Goal: Check status: Check status

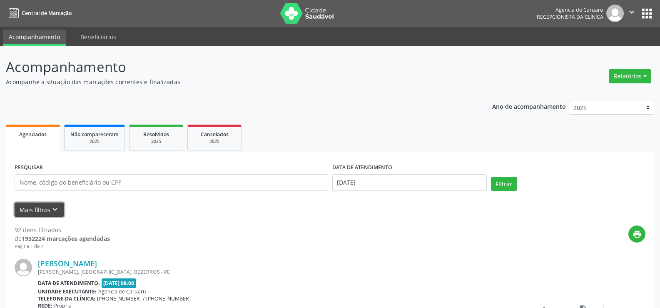
click at [30, 211] on button "Mais filtros keyboard_arrow_down" at bounding box center [40, 209] width 50 height 15
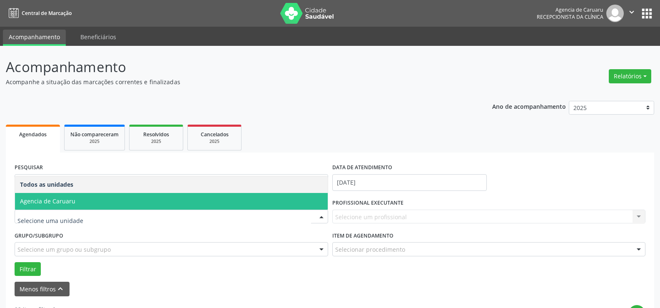
click at [102, 199] on span "Agencia de Caruaru" at bounding box center [171, 201] width 313 height 17
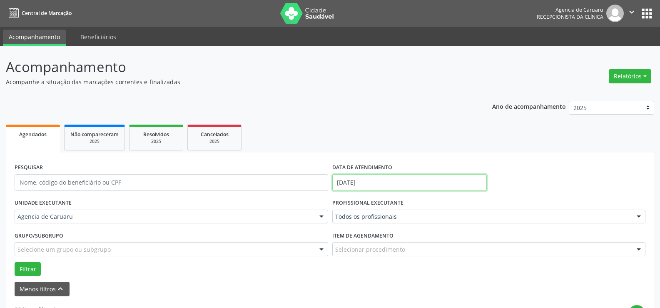
click at [386, 180] on input "[DATE]" at bounding box center [409, 182] width 155 height 17
click at [336, 57] on span at bounding box center [339, 54] width 14 height 14
select select "8"
click at [356, 147] on span "29" at bounding box center [359, 148] width 16 height 16
type input "[DATE]"
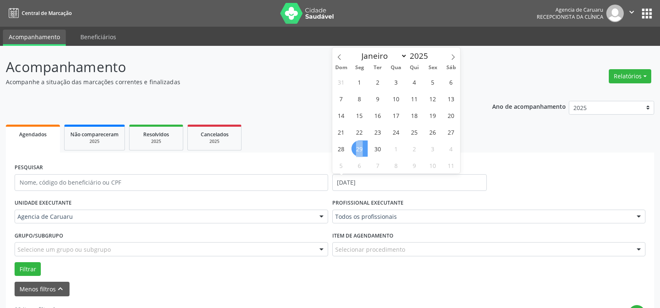
click at [356, 147] on span "29" at bounding box center [359, 148] width 16 height 16
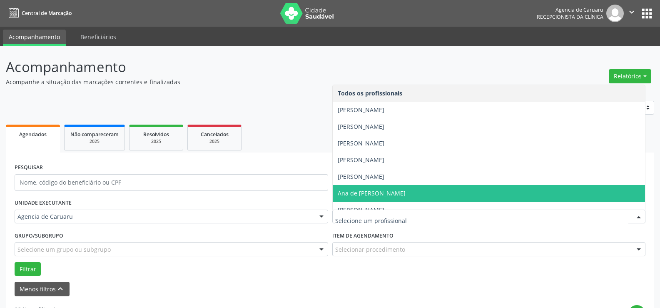
click at [372, 190] on span "Ana de [PERSON_NAME]" at bounding box center [372, 193] width 68 height 8
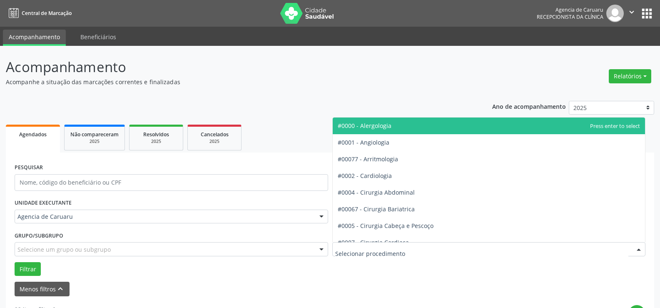
click at [340, 243] on div at bounding box center [489, 249] width 314 height 14
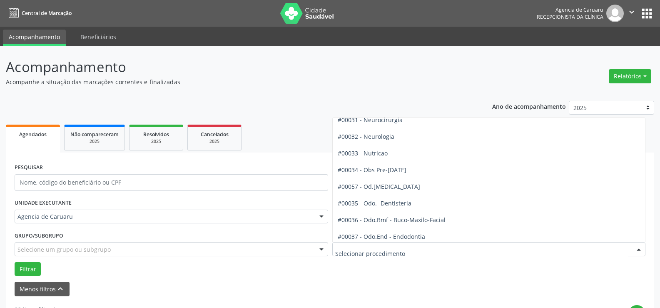
scroll to position [833, 0]
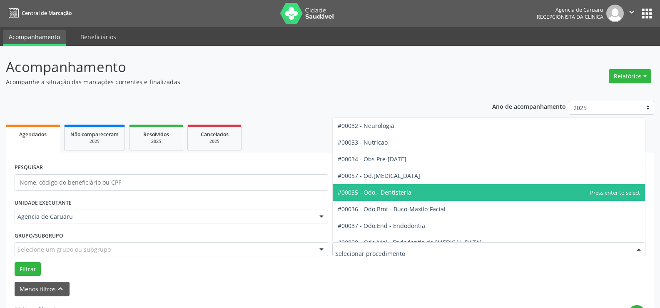
click at [378, 191] on span "#00035 - Odo.- Dentisteria" at bounding box center [375, 192] width 74 height 8
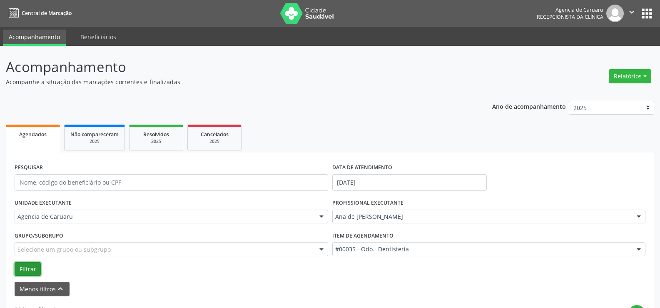
click at [26, 267] on button "Filtrar" at bounding box center [28, 269] width 26 height 14
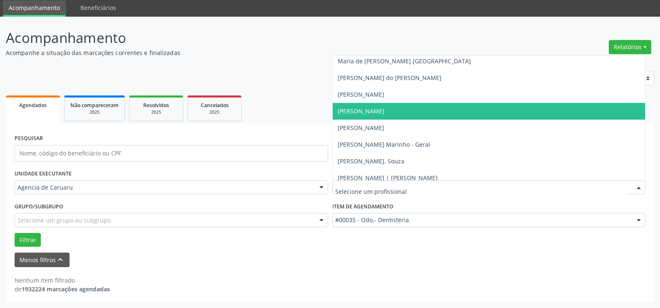
scroll to position [525, 0]
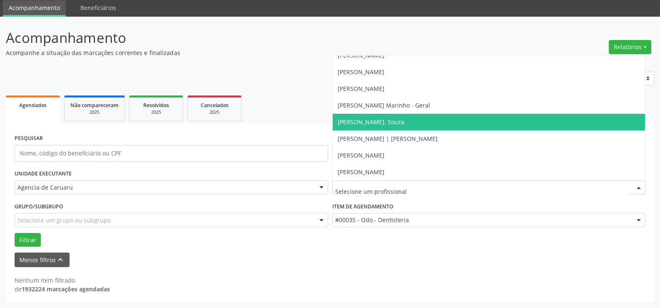
click at [351, 118] on span "[PERSON_NAME]. Souza" at bounding box center [371, 122] width 67 height 8
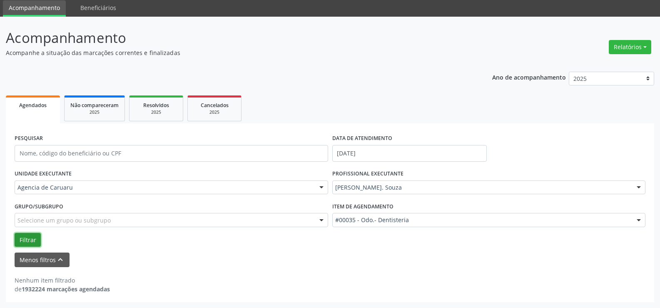
click at [24, 239] on button "Filtrar" at bounding box center [28, 240] width 26 height 14
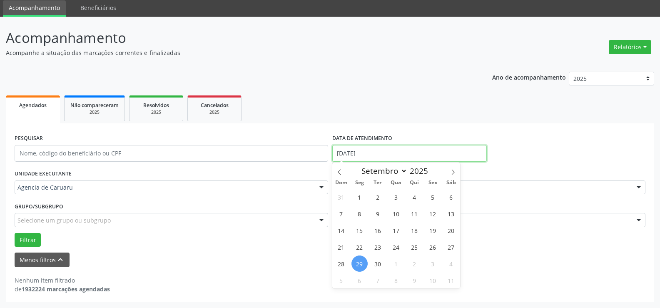
click at [374, 150] on input "[DATE]" at bounding box center [409, 153] width 155 height 17
click at [378, 263] on span "30" at bounding box center [378, 263] width 16 height 16
type input "[DATE]"
click at [378, 263] on span "30" at bounding box center [378, 263] width 16 height 16
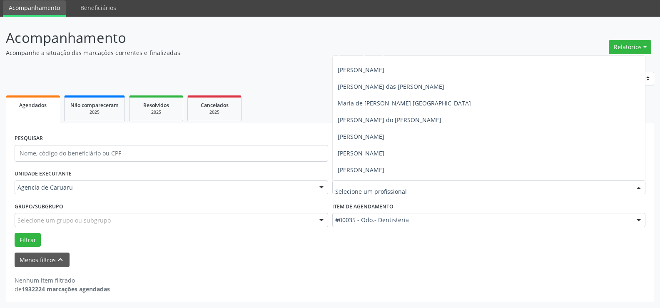
scroll to position [442, 0]
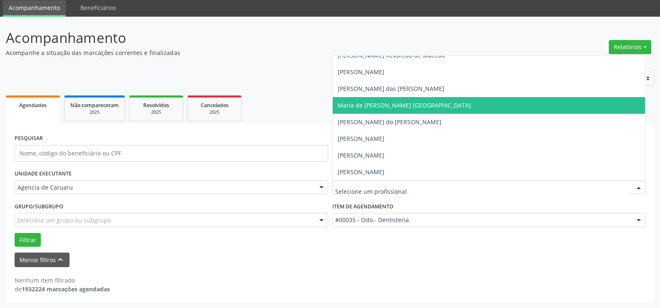
click at [369, 101] on span "Maria de [PERSON_NAME] [GEOGRAPHIC_DATA]" at bounding box center [404, 105] width 133 height 8
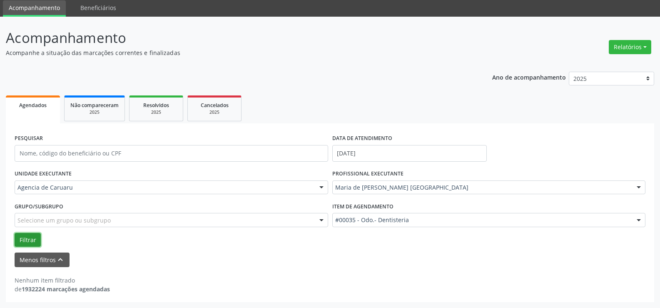
click at [23, 239] on button "Filtrar" at bounding box center [28, 240] width 26 height 14
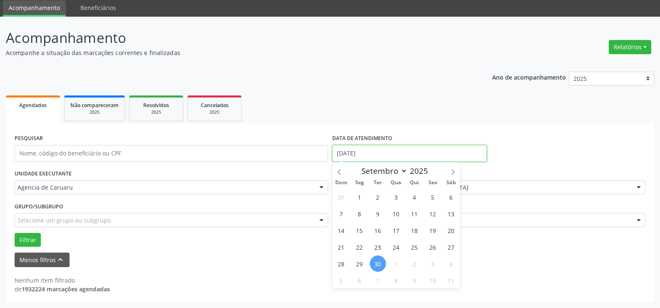
click at [374, 152] on input "[DATE]" at bounding box center [409, 153] width 155 height 17
click at [431, 248] on span "26" at bounding box center [433, 247] width 16 height 16
type input "[DATE]"
click at [431, 248] on span "26" at bounding box center [433, 247] width 16 height 16
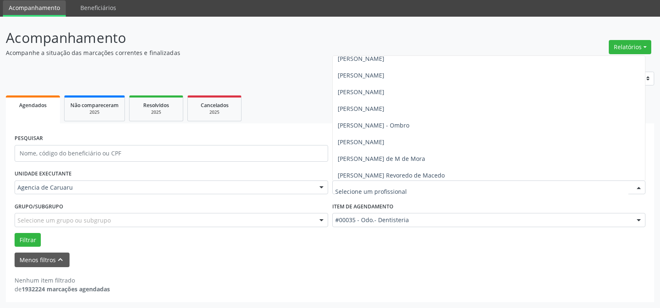
scroll to position [317, 0]
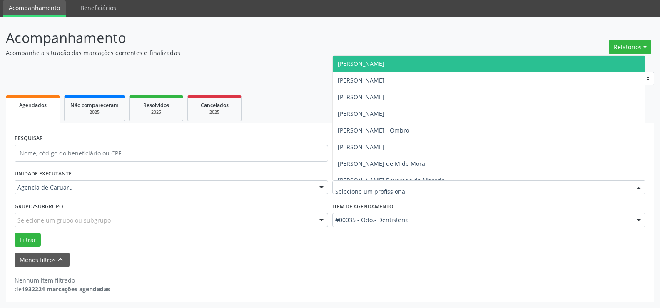
click at [354, 67] on span "[PERSON_NAME]" at bounding box center [489, 63] width 313 height 17
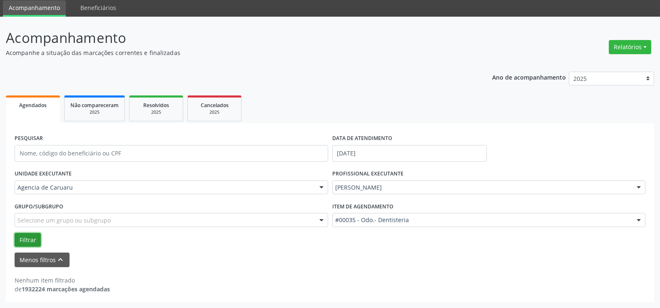
click at [20, 235] on button "Filtrar" at bounding box center [28, 240] width 26 height 14
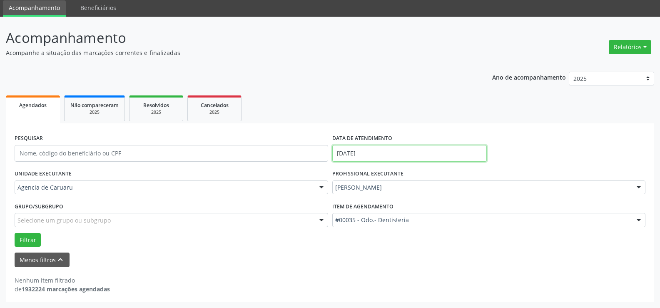
click at [385, 150] on input "[DATE]" at bounding box center [409, 153] width 155 height 17
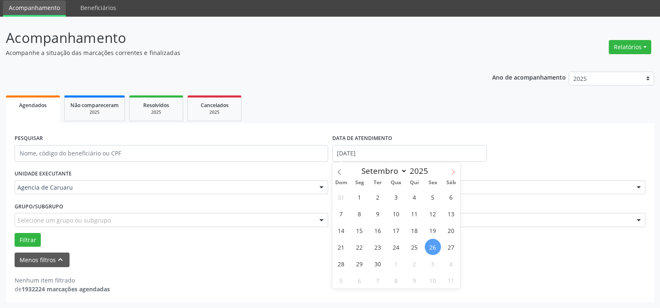
click at [452, 171] on icon at bounding box center [453, 172] width 6 height 6
select select "9"
click at [429, 197] on span "3" at bounding box center [433, 197] width 16 height 16
type input "[DATE]"
click at [429, 197] on span "3" at bounding box center [433, 197] width 16 height 16
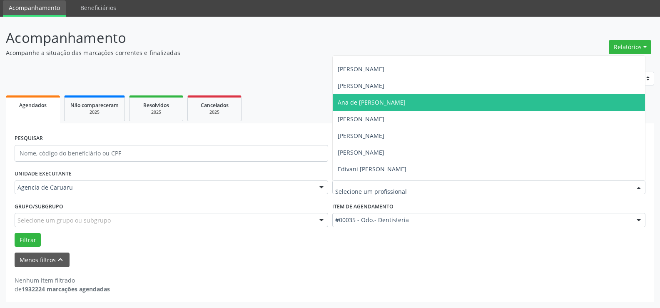
scroll to position [83, 0]
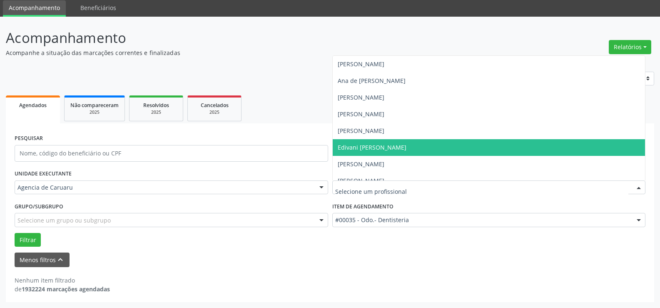
click at [364, 146] on span "Edivani [PERSON_NAME]" at bounding box center [372, 147] width 69 height 8
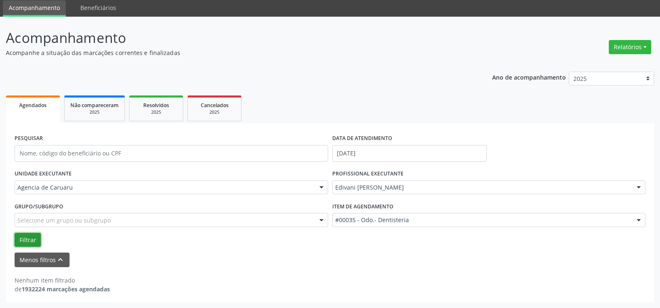
click at [20, 237] on button "Filtrar" at bounding box center [28, 240] width 26 height 14
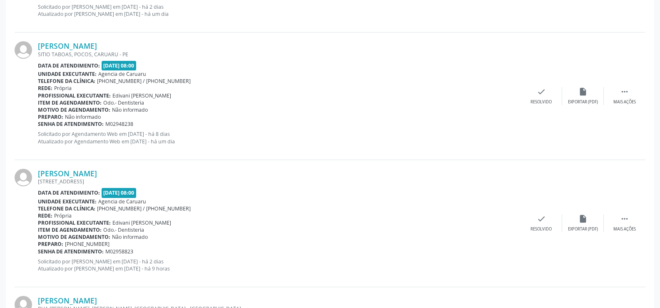
scroll to position [1134, 0]
